Goal: Information Seeking & Learning: Learn about a topic

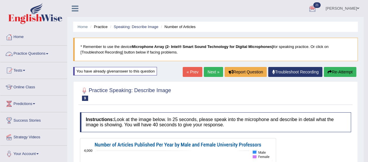
click at [37, 55] on link "Practice Questions" at bounding box center [33, 53] width 67 height 15
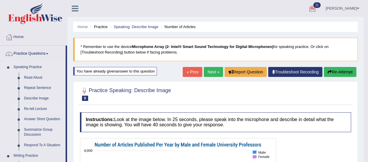
click at [31, 109] on link "Re-tell Lecture" at bounding box center [43, 109] width 44 height 11
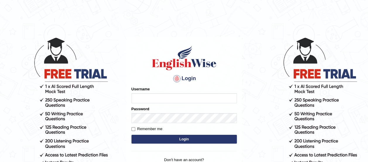
type input "benetta_parramatta"
click at [164, 136] on button "Login" at bounding box center [184, 139] width 105 height 9
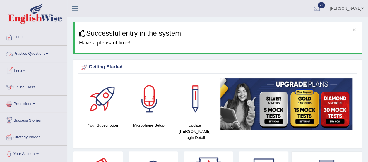
click at [35, 52] on link "Practice Questions" at bounding box center [33, 53] width 67 height 15
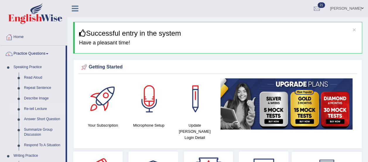
click at [38, 110] on link "Re-tell Lecture" at bounding box center [43, 109] width 44 height 11
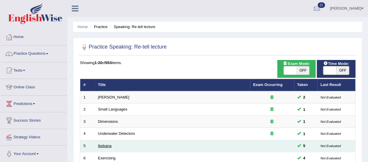
click at [104, 145] on link "Ikebana" at bounding box center [104, 146] width 13 height 4
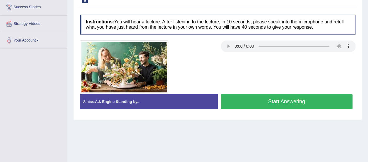
scroll to position [115, 0]
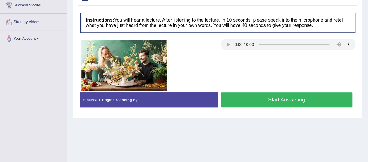
click at [251, 96] on button "Start Answering" at bounding box center [287, 100] width 132 height 15
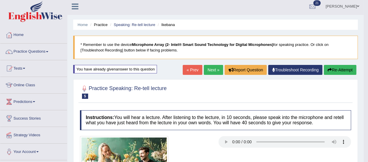
scroll to position [0, 0]
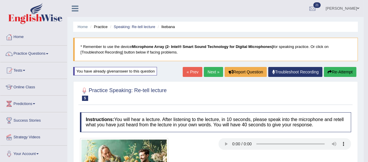
click at [211, 72] on link "Next »" at bounding box center [213, 72] width 19 height 10
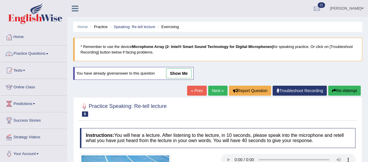
click at [30, 51] on link "Practice Questions" at bounding box center [33, 53] width 67 height 15
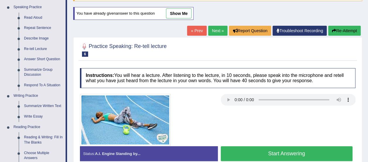
scroll to position [77, 0]
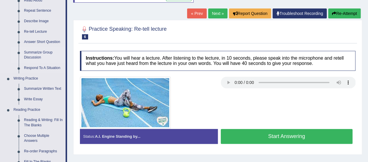
click at [37, 52] on link "Summarize Group Discussion" at bounding box center [43, 55] width 44 height 16
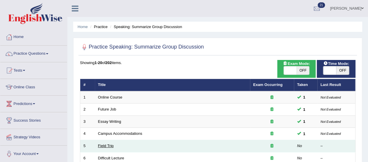
click at [100, 145] on link "Field Trip" at bounding box center [106, 146] width 16 height 4
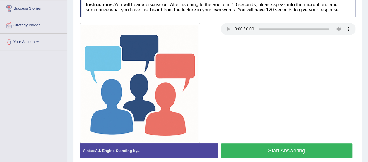
scroll to position [115, 0]
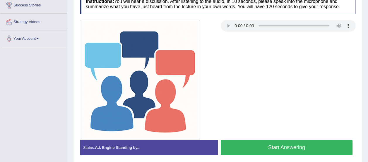
click at [249, 141] on button "Start Answering" at bounding box center [287, 147] width 132 height 15
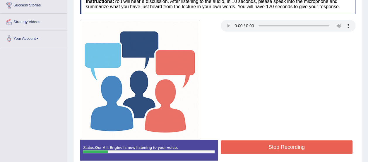
click at [249, 141] on button "Stop Recording" at bounding box center [287, 147] width 132 height 13
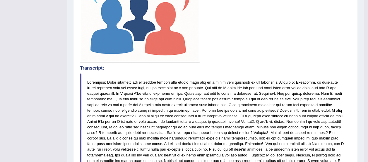
scroll to position [0, 0]
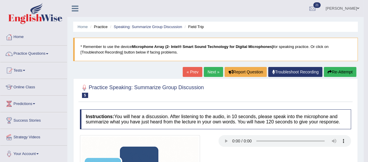
click at [331, 73] on button "Re-Attempt" at bounding box center [340, 72] width 33 height 10
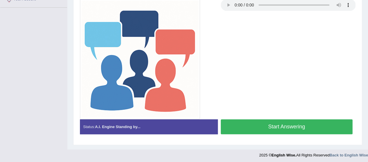
scroll to position [155, 0]
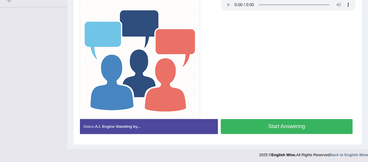
click at [325, 121] on button "Start Answering" at bounding box center [287, 126] width 132 height 15
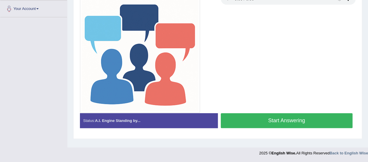
scroll to position [146, 0]
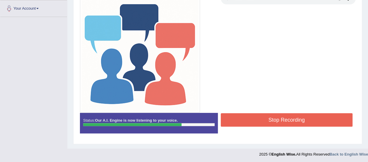
click at [325, 121] on button "Stop Recording" at bounding box center [287, 119] width 132 height 13
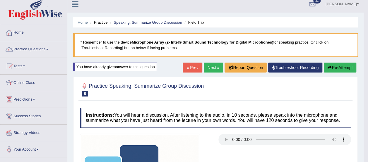
scroll to position [0, 0]
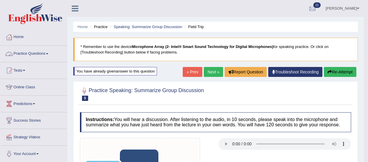
click at [38, 55] on link "Practice Questions" at bounding box center [33, 53] width 67 height 15
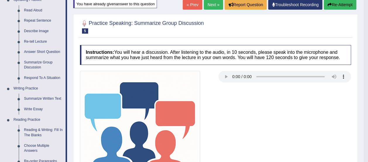
scroll to position [67, 0]
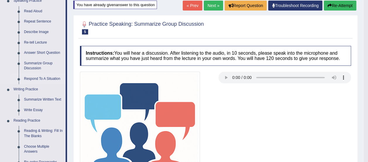
click at [32, 78] on link "Respond To A Situation" at bounding box center [43, 79] width 44 height 11
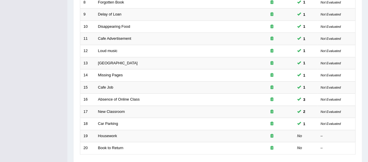
scroll to position [223, 0]
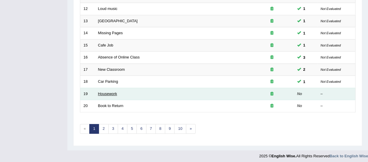
click at [111, 92] on link "Housework" at bounding box center [107, 94] width 19 height 4
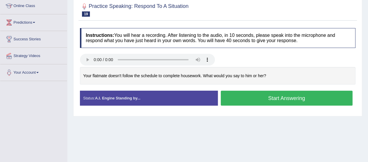
scroll to position [82, 0]
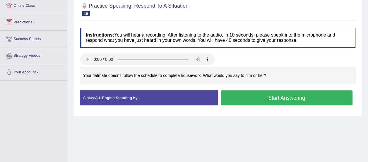
click at [323, 95] on button "Start Answering" at bounding box center [287, 98] width 132 height 15
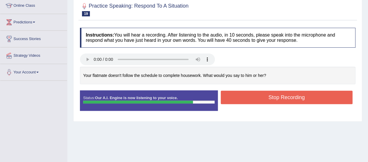
click at [323, 95] on button "Stop Recording" at bounding box center [287, 97] width 132 height 13
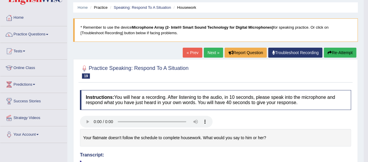
scroll to position [17, 0]
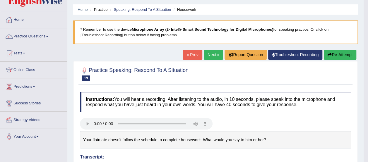
click at [341, 50] on button "Re-Attempt" at bounding box center [340, 55] width 33 height 10
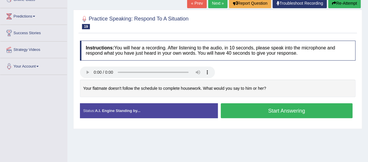
scroll to position [86, 0]
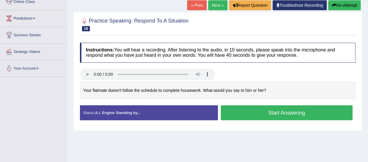
click at [285, 114] on button "Start Answering" at bounding box center [287, 112] width 132 height 15
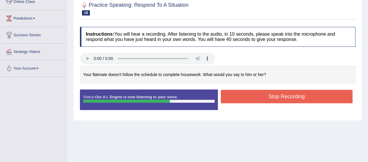
click at [285, 98] on button "Stop Recording" at bounding box center [287, 96] width 132 height 13
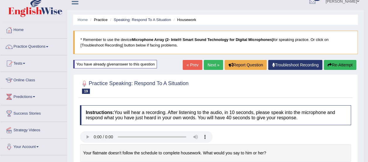
scroll to position [0, 0]
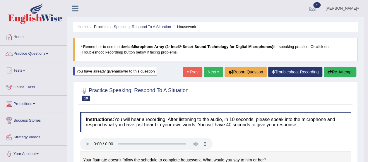
click at [211, 74] on link "Next »" at bounding box center [213, 72] width 19 height 10
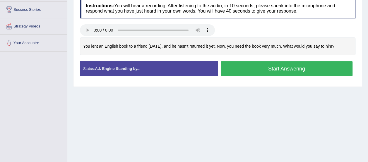
scroll to position [111, 0]
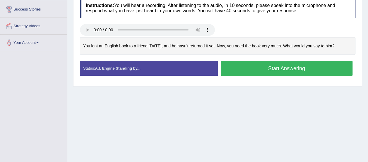
click at [229, 70] on button "Start Answering" at bounding box center [287, 68] width 132 height 15
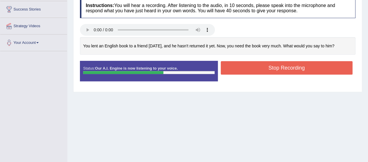
click at [229, 70] on button "Stop Recording" at bounding box center [287, 67] width 132 height 13
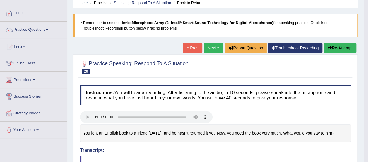
scroll to position [22, 0]
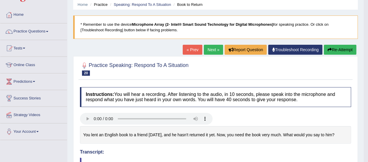
click at [190, 47] on link "« Prev" at bounding box center [192, 50] width 19 height 10
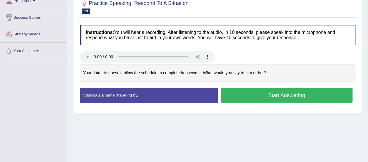
scroll to position [106, 0]
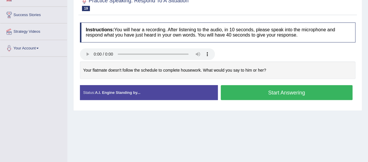
click at [246, 88] on button "Start Answering" at bounding box center [287, 92] width 132 height 15
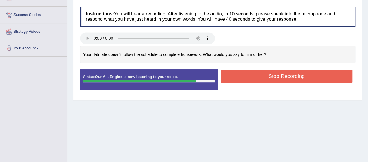
click at [253, 73] on button "Stop Recording" at bounding box center [287, 76] width 132 height 13
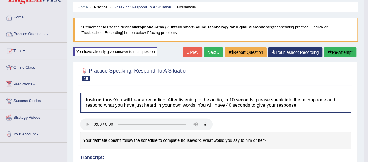
scroll to position [20, 0]
click at [209, 52] on link "Next »" at bounding box center [213, 52] width 19 height 10
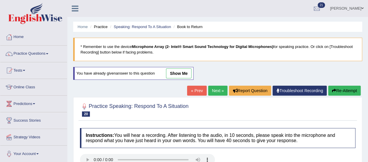
click at [210, 91] on link "Next »" at bounding box center [217, 91] width 19 height 10
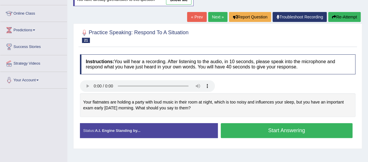
scroll to position [74, 0]
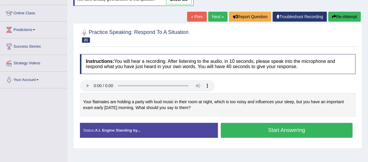
click at [246, 127] on button "Start Answering" at bounding box center [287, 130] width 132 height 15
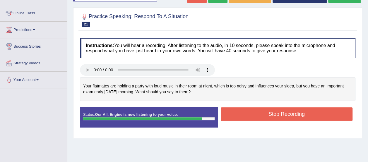
click at [261, 113] on button "Stop Recording" at bounding box center [287, 114] width 132 height 13
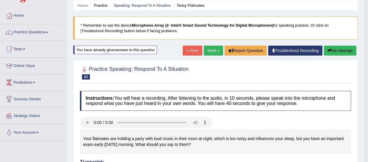
scroll to position [19, 0]
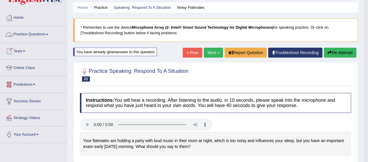
click at [40, 34] on link "Practice Questions" at bounding box center [33, 33] width 67 height 15
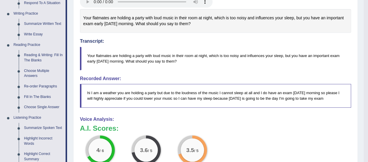
scroll to position [143, 0]
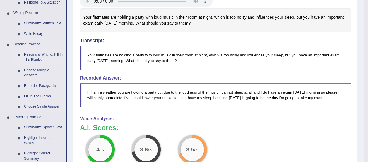
click at [33, 55] on link "Reading & Writing: Fill In The Blanks" at bounding box center [43, 58] width 44 height 16
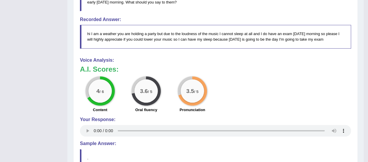
scroll to position [240, 0]
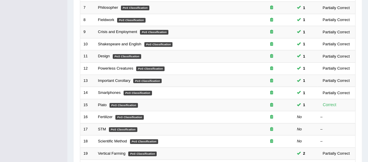
scroll to position [164, 0]
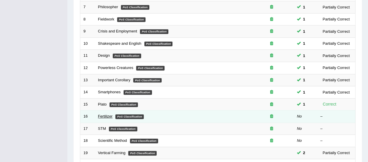
click at [100, 115] on link "Fertilizer" at bounding box center [105, 116] width 15 height 4
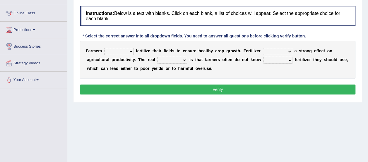
scroll to position [75, 0]
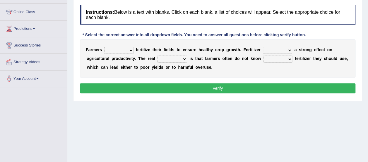
click at [130, 51] on select "must should need can" at bounding box center [118, 50] width 29 height 7
select select "should"
click at [104, 47] on select "must should need can" at bounding box center [118, 50] width 29 height 7
click at [289, 51] on select "has had have having" at bounding box center [277, 50] width 29 height 7
click at [263, 47] on select "has had have having" at bounding box center [277, 50] width 29 height 7
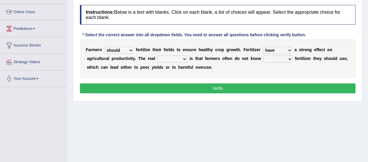
click at [290, 50] on select "has had have having" at bounding box center [277, 50] width 29 height 7
select select "has"
click at [263, 47] on select "has had have having" at bounding box center [277, 50] width 29 height 7
click at [184, 59] on select "problem question conclusion answer" at bounding box center [172, 59] width 30 height 7
select select "problem"
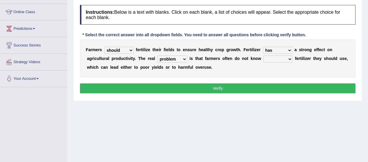
click at [157, 56] on select "problem question conclusion answer" at bounding box center [172, 59] width 30 height 7
click at [290, 59] on select "how much how many however so much" at bounding box center [277, 59] width 29 height 7
select select "how much"
click at [263, 56] on select "how much how many however so much" at bounding box center [277, 59] width 29 height 7
click at [245, 88] on button "Verify" at bounding box center [218, 89] width 276 height 10
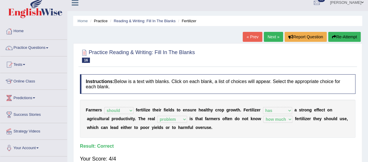
scroll to position [5, 0]
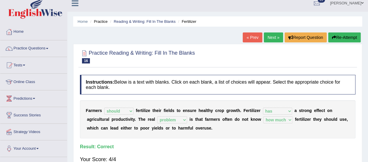
click at [274, 38] on link "Next »" at bounding box center [273, 38] width 19 height 10
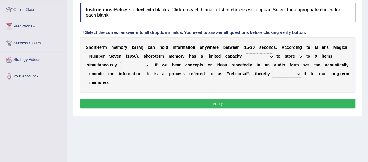
scroll to position [78, 0]
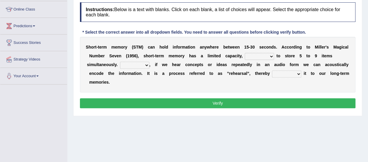
click at [273, 57] on select "being able is able be able unable" at bounding box center [259, 56] width 29 height 7
select select "unable"
click at [245, 53] on select "being able is able be able unable" at bounding box center [259, 56] width 29 height 7
click at [147, 65] on select "However So Moreover Therefore" at bounding box center [134, 65] width 29 height 7
select select "So"
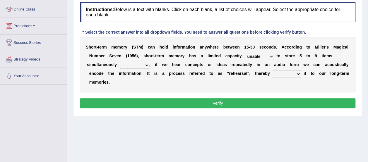
click at [120, 62] on select "However So Moreover Therefore" at bounding box center [134, 65] width 29 height 7
click at [145, 64] on select "However So Moreover Therefore" at bounding box center [134, 65] width 29 height 7
click at [186, 79] on div "S h o r t - t e r m m e m o r y ( S T M ) c a n h o l d i n f o r m a t i o n a…" at bounding box center [218, 65] width 276 height 56
click at [298, 74] on select "commit commits commiting commited" at bounding box center [286, 74] width 29 height 7
select select "commits"
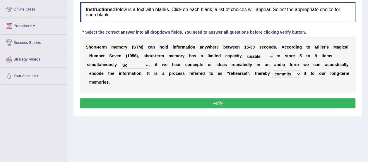
click at [272, 71] on select "commit commits commiting commited" at bounding box center [286, 74] width 29 height 7
click at [273, 100] on button "Verify" at bounding box center [218, 103] width 276 height 10
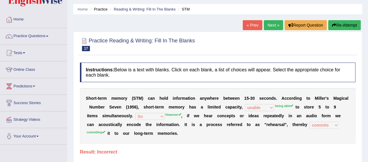
scroll to position [0, 0]
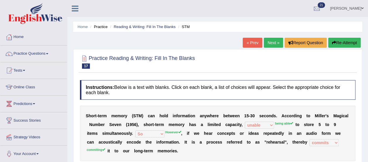
click at [271, 40] on link "Next »" at bounding box center [273, 43] width 19 height 10
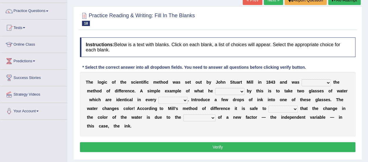
scroll to position [49, 0]
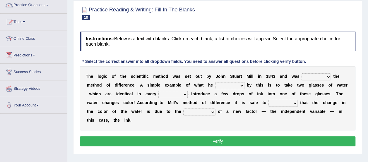
click at [242, 85] on select "capped charged found meant" at bounding box center [229, 85] width 29 height 7
select select "meant"
click at [215, 82] on select "capped charged found meant" at bounding box center [229, 85] width 29 height 7
click at [183, 94] on select "thought identity measure respect" at bounding box center [173, 94] width 29 height 7
select select "measure"
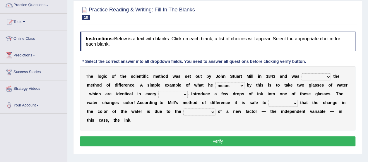
click at [159, 91] on select "thought identity measure respect" at bounding box center [173, 94] width 29 height 7
click at [297, 101] on select "assume discuss prefer acclaim" at bounding box center [283, 103] width 29 height 7
click at [212, 112] on select "introduction magnitude preparation purification" at bounding box center [199, 112] width 32 height 7
select select "preparation"
click at [183, 109] on select "introduction magnitude preparation purification" at bounding box center [199, 112] width 32 height 7
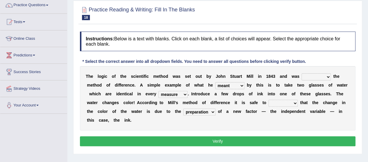
click at [293, 101] on select "assume discuss prefer acclaim" at bounding box center [283, 103] width 29 height 7
click at [269, 100] on select "assume discuss prefer acclaim" at bounding box center [283, 103] width 29 height 7
click at [295, 104] on select "assume discuss prefer acclaim" at bounding box center [283, 103] width 29 height 7
select select "discuss"
click at [269, 100] on select "assume discuss prefer acclaim" at bounding box center [283, 103] width 29 height 7
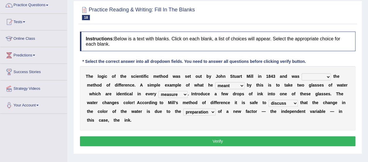
click at [331, 76] on select "pointed claimed demanded named" at bounding box center [316, 77] width 29 height 7
select select "named"
click at [302, 74] on select "pointed claimed demanded named" at bounding box center [316, 77] width 29 height 7
click at [185, 95] on select "thought identity measure respect" at bounding box center [173, 94] width 29 height 7
click at [247, 117] on div "T h e l o g i c o f t h e s c i e n t i f i c m e t h o d w a s s e t o u t b y…" at bounding box center [218, 98] width 276 height 64
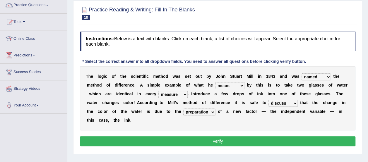
click at [290, 105] on select "assume discuss prefer acclaim" at bounding box center [283, 103] width 29 height 7
select select "acclaim"
click at [269, 100] on select "assume discuss prefer acclaim" at bounding box center [283, 103] width 29 height 7
click at [296, 103] on select "assume discuss prefer acclaim" at bounding box center [283, 103] width 29 height 7
click at [250, 118] on div "T h e l o g i c o f t h e s c i e n t i f i c m e t h o d w a s s e t o u t b y…" at bounding box center [218, 98] width 276 height 64
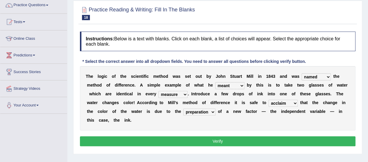
click at [240, 143] on button "Verify" at bounding box center [218, 142] width 276 height 10
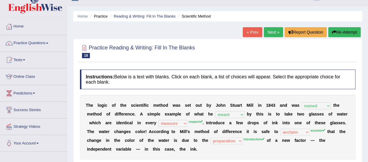
scroll to position [0, 0]
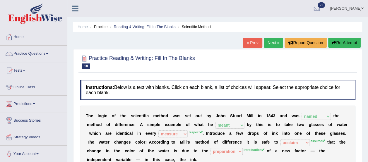
click at [33, 53] on link "Practice Questions" at bounding box center [33, 53] width 67 height 15
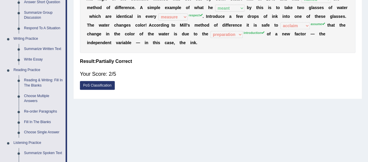
scroll to position [120, 0]
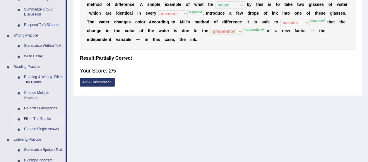
click at [35, 117] on link "Fill In The Blanks" at bounding box center [43, 119] width 44 height 11
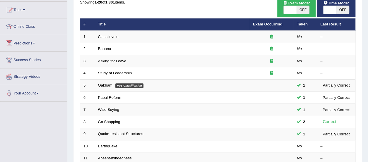
scroll to position [62, 0]
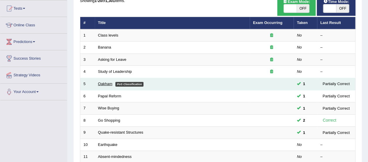
click at [102, 83] on link "Oakham" at bounding box center [105, 84] width 14 height 4
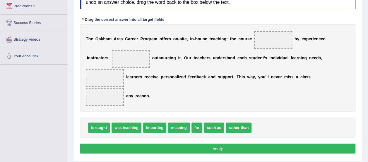
scroll to position [98, 0]
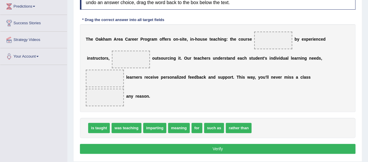
click at [99, 125] on span "is taught" at bounding box center [99, 128] width 22 height 10
drag, startPoint x: 99, startPoint y: 125, endPoint x: 282, endPoint y: 37, distance: 203.3
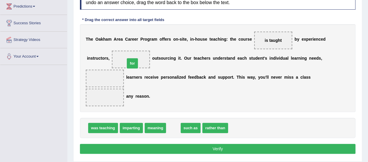
drag, startPoint x: 174, startPoint y: 128, endPoint x: 133, endPoint y: 64, distance: 76.7
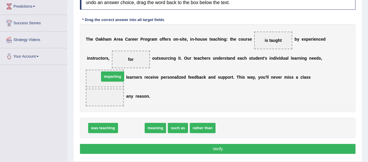
drag, startPoint x: 129, startPoint y: 127, endPoint x: 110, endPoint y: 75, distance: 55.2
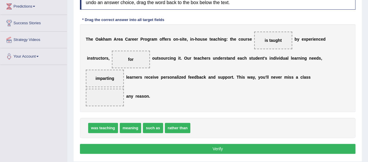
drag, startPoint x: 142, startPoint y: 57, endPoint x: 129, endPoint y: 56, distance: 12.6
click at [129, 56] on span "for" at bounding box center [131, 60] width 38 height 18
drag, startPoint x: 129, startPoint y: 56, endPoint x: 129, endPoint y: 59, distance: 3.2
click at [129, 59] on span "for" at bounding box center [131, 60] width 38 height 18
click at [129, 59] on span "for" at bounding box center [131, 59] width 6 height 5
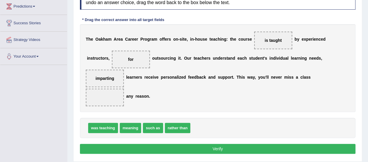
click at [129, 59] on span "for" at bounding box center [131, 59] width 6 height 5
drag, startPoint x: 129, startPoint y: 59, endPoint x: 107, endPoint y: 95, distance: 42.1
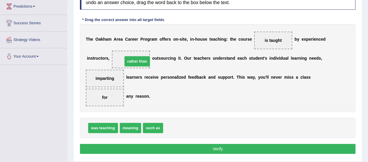
drag, startPoint x: 171, startPoint y: 129, endPoint x: 130, endPoint y: 60, distance: 79.9
drag, startPoint x: 184, startPoint y: 96, endPoint x: 184, endPoint y: 134, distance: 37.8
click at [184, 134] on div "Instructions: In the text below some words are missing. Drag words from the box…" at bounding box center [218, 73] width 279 height 172
click at [189, 149] on button "Verify" at bounding box center [218, 149] width 276 height 10
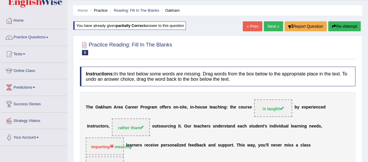
scroll to position [15, 0]
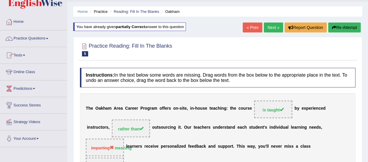
click at [28, 86] on link "Predictions" at bounding box center [33, 88] width 67 height 15
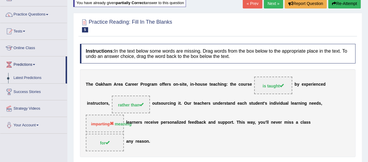
scroll to position [39, 0]
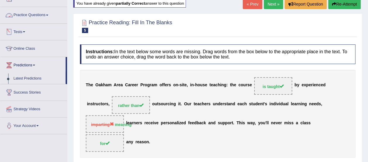
click at [42, 15] on link "Practice Questions" at bounding box center [33, 14] width 67 height 15
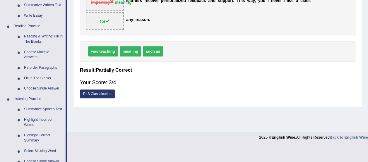
scroll to position [162, 0]
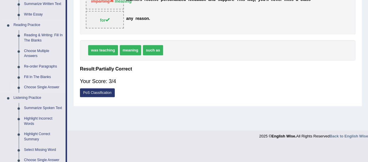
click at [46, 87] on link "Choose Single Answer" at bounding box center [43, 87] width 44 height 11
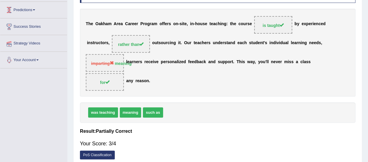
scroll to position [66, 0]
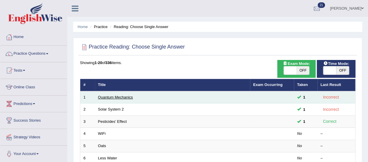
click at [121, 95] on link "Quantum Mechanics" at bounding box center [115, 97] width 35 height 4
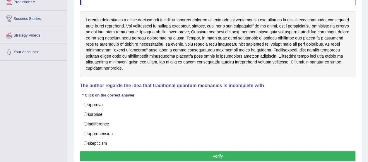
scroll to position [103, 0]
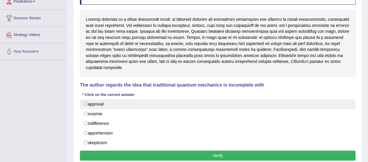
click at [85, 103] on label "approval" at bounding box center [218, 104] width 276 height 10
radio input "true"
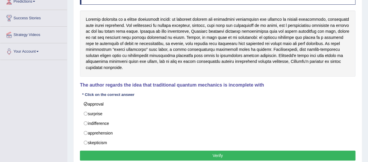
click at [108, 149] on div "Instructions: Read the text and answer the multiple-choice question by selectin…" at bounding box center [218, 73] width 279 height 183
click at [108, 154] on button "Verify" at bounding box center [218, 156] width 276 height 10
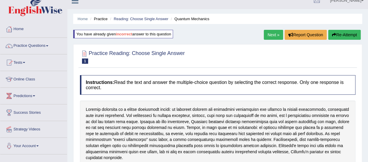
scroll to position [0, 0]
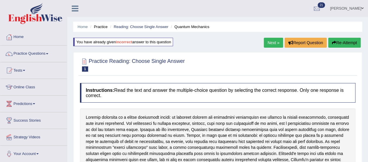
click at [274, 43] on link "Next »" at bounding box center [273, 43] width 19 height 10
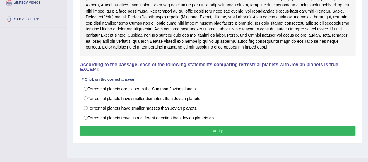
scroll to position [136, 0]
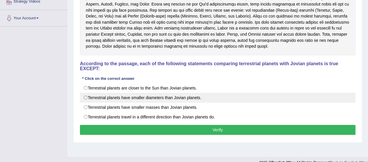
click at [88, 95] on label "Terrestrial planets have smaller diameters than Jovian planets." at bounding box center [218, 98] width 276 height 10
radio input "true"
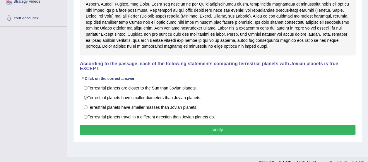
click at [106, 125] on button "Verify" at bounding box center [218, 130] width 276 height 10
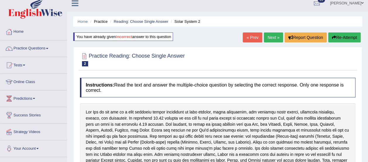
scroll to position [0, 0]
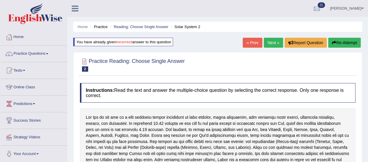
click at [273, 39] on link "Next »" at bounding box center [273, 43] width 19 height 10
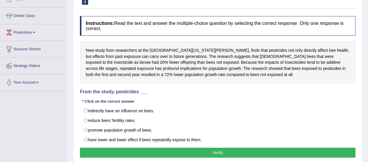
scroll to position [72, 0]
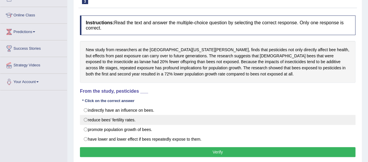
click at [131, 119] on label "reduce bees’ fertility rates." at bounding box center [218, 120] width 276 height 10
radio input "true"
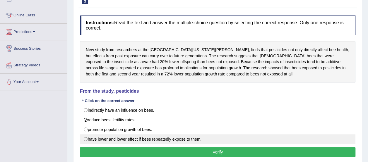
click at [169, 140] on label "have lower and lower effect if bees repeatedly expose to them." at bounding box center [218, 140] width 276 height 10
radio input "true"
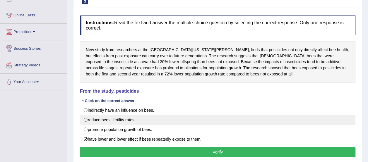
click at [85, 118] on label "reduce bees’ fertility rates." at bounding box center [218, 120] width 276 height 10
radio input "true"
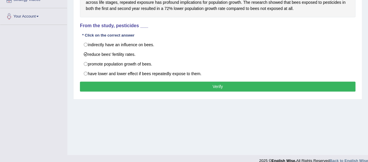
scroll to position [145, 0]
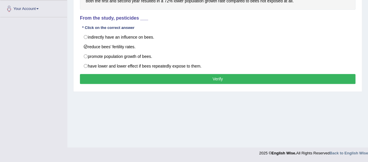
click at [325, 79] on button "Verify" at bounding box center [218, 79] width 276 height 10
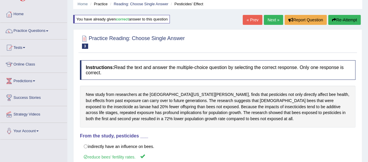
scroll to position [22, 0]
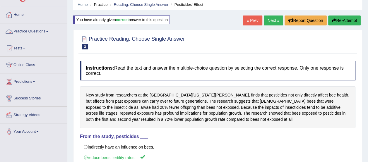
click at [44, 29] on link "Practice Questions" at bounding box center [33, 30] width 67 height 15
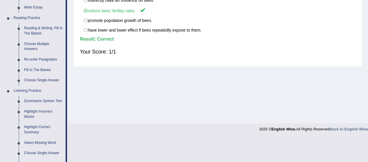
scroll to position [172, 0]
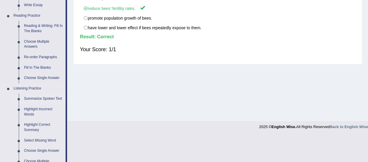
click at [46, 94] on link "Summarize Spoken Text" at bounding box center [43, 99] width 44 height 11
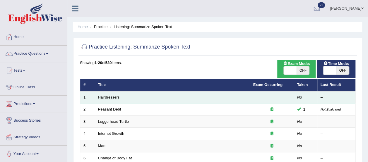
click at [107, 98] on link "Hairdressers" at bounding box center [109, 97] width 22 height 4
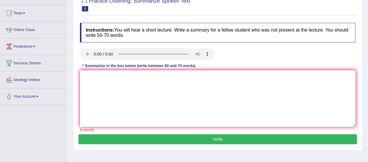
scroll to position [53, 0]
